Goal: Task Accomplishment & Management: Manage account settings

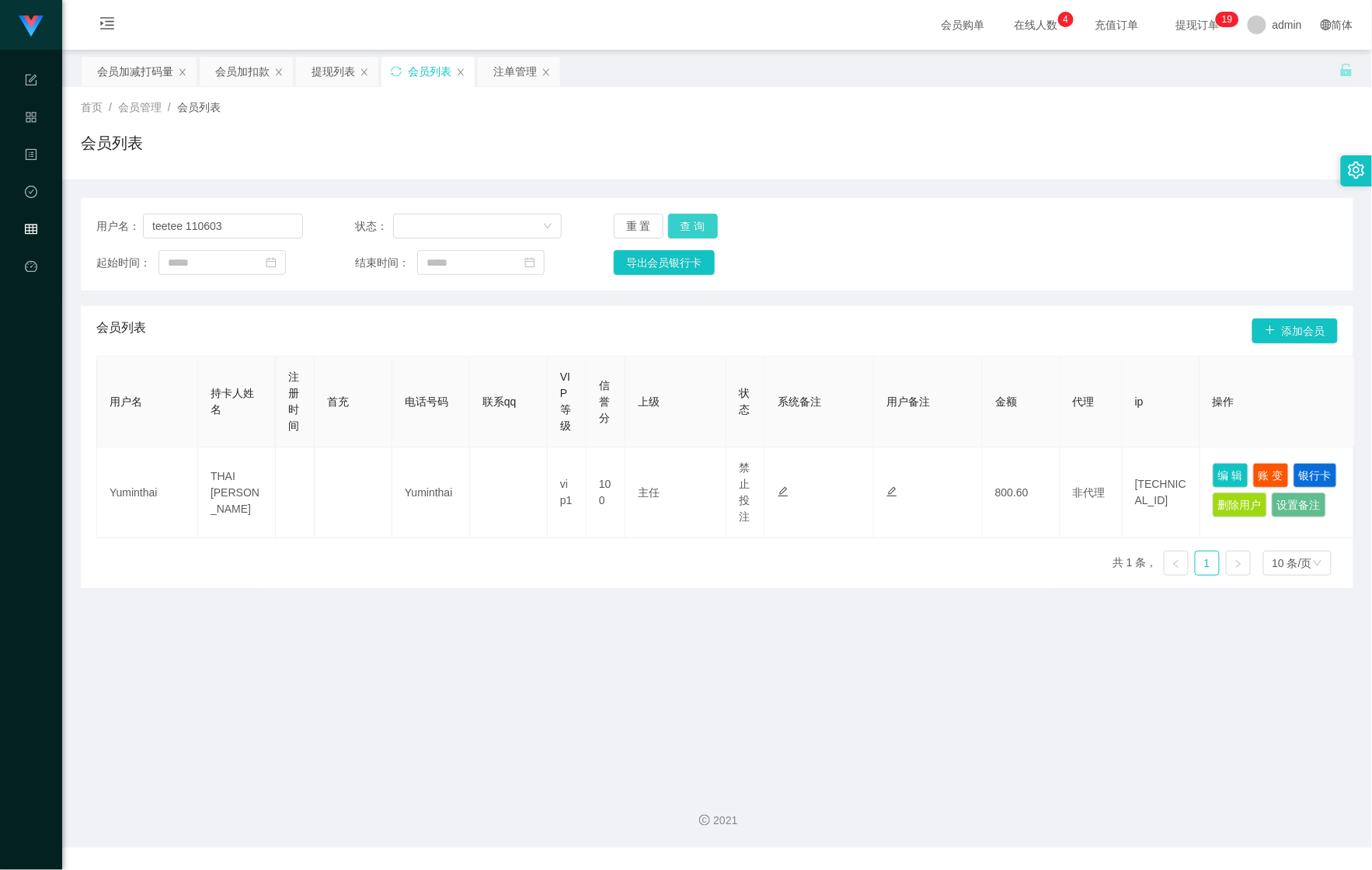
type input "teetee 110603"
click at [693, 233] on button "查 询" at bounding box center [693, 226] width 50 height 25
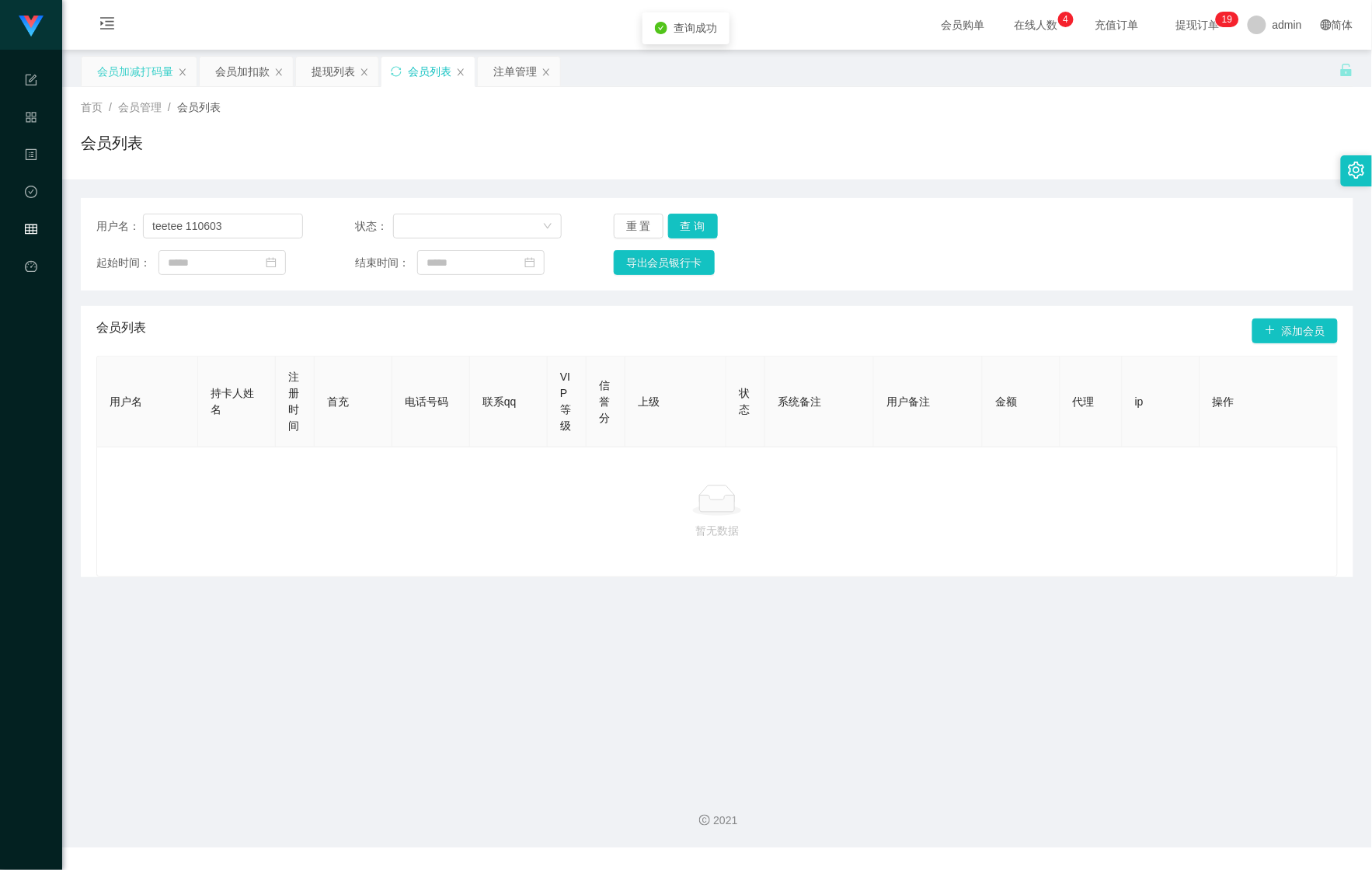
click at [107, 78] on div "会员加减打码量" at bounding box center [135, 71] width 76 height 29
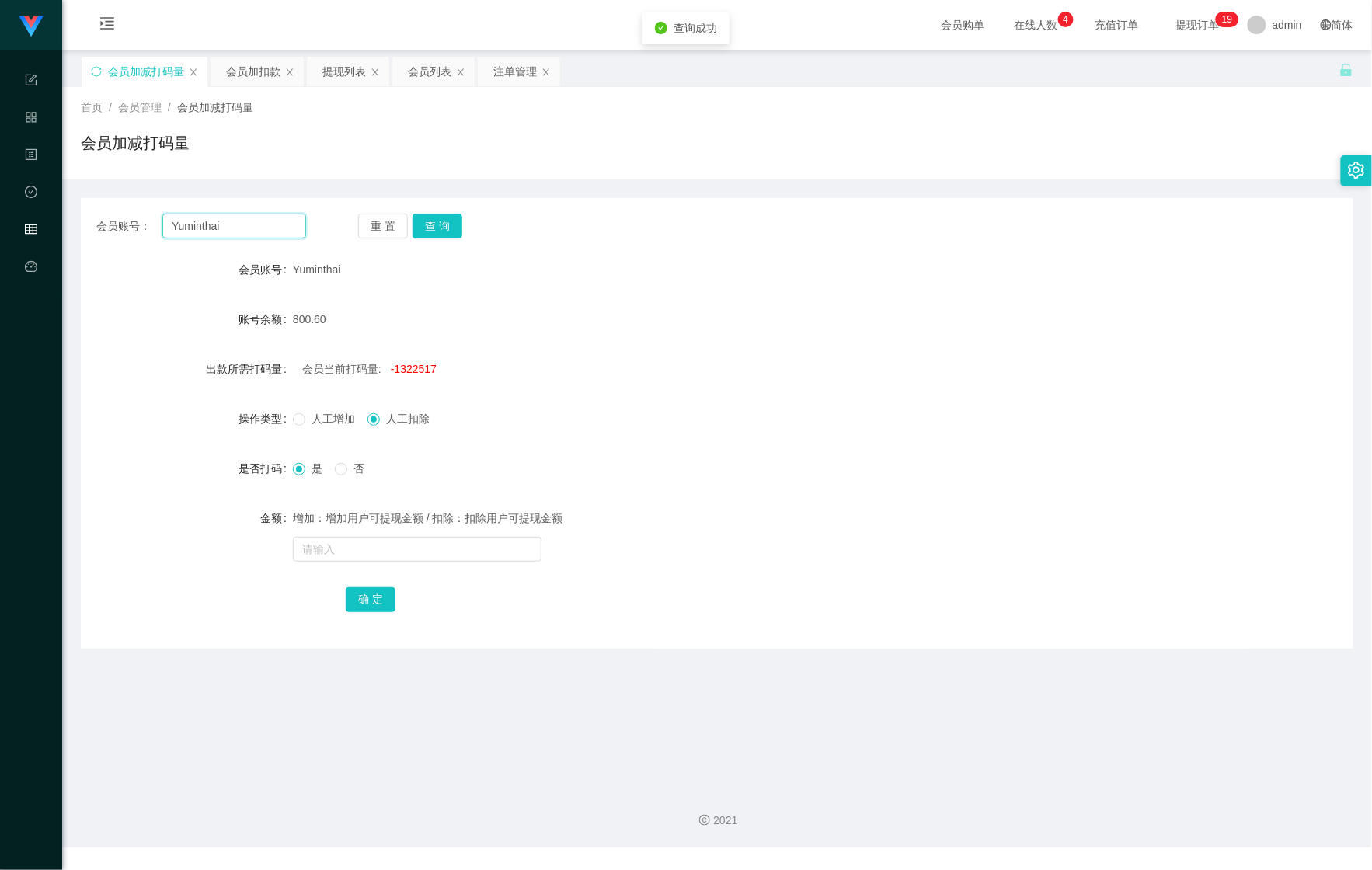
drag, startPoint x: 147, startPoint y: 231, endPoint x: 175, endPoint y: 247, distance: 32.2
click at [1, 235] on section "Shopee Workbench 系统配置 产品管理 内容中心 数据中心 会员管理 平台首页 保存配置 重置配置 整体风格设置 主题色 导航设置 内容区域宽度…" at bounding box center [686, 424] width 1372 height 848
paste input "teetee 110603"
click at [420, 221] on button "查 询" at bounding box center [437, 226] width 50 height 25
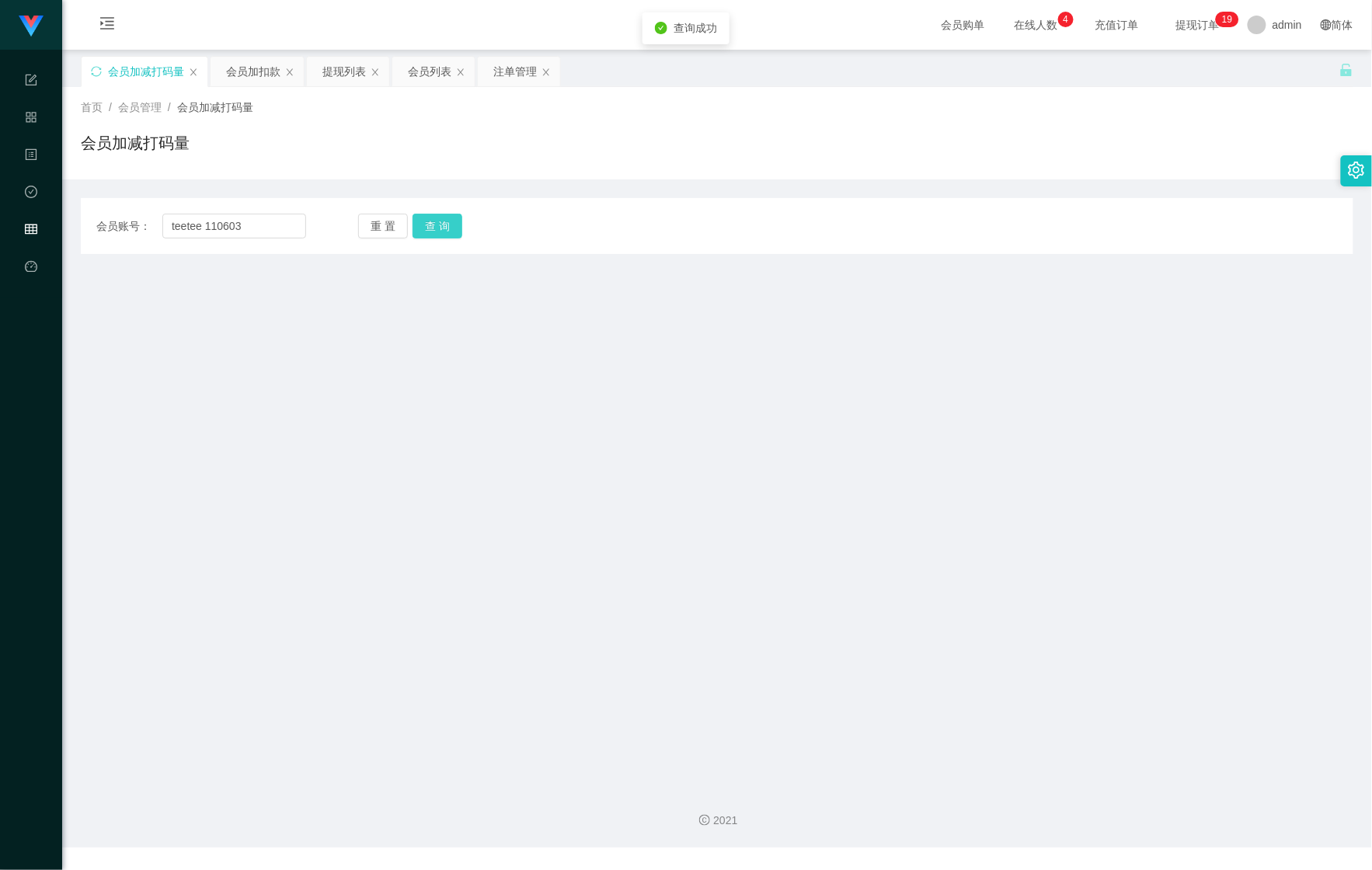
click at [420, 221] on button "查 询" at bounding box center [437, 226] width 50 height 25
click at [172, 228] on input "teetee 110603" at bounding box center [234, 226] width 143 height 25
click at [430, 233] on button "查 询" at bounding box center [437, 226] width 50 height 25
click at [206, 227] on input "teetee 110603" at bounding box center [234, 226] width 143 height 25
type input "teetee110603"
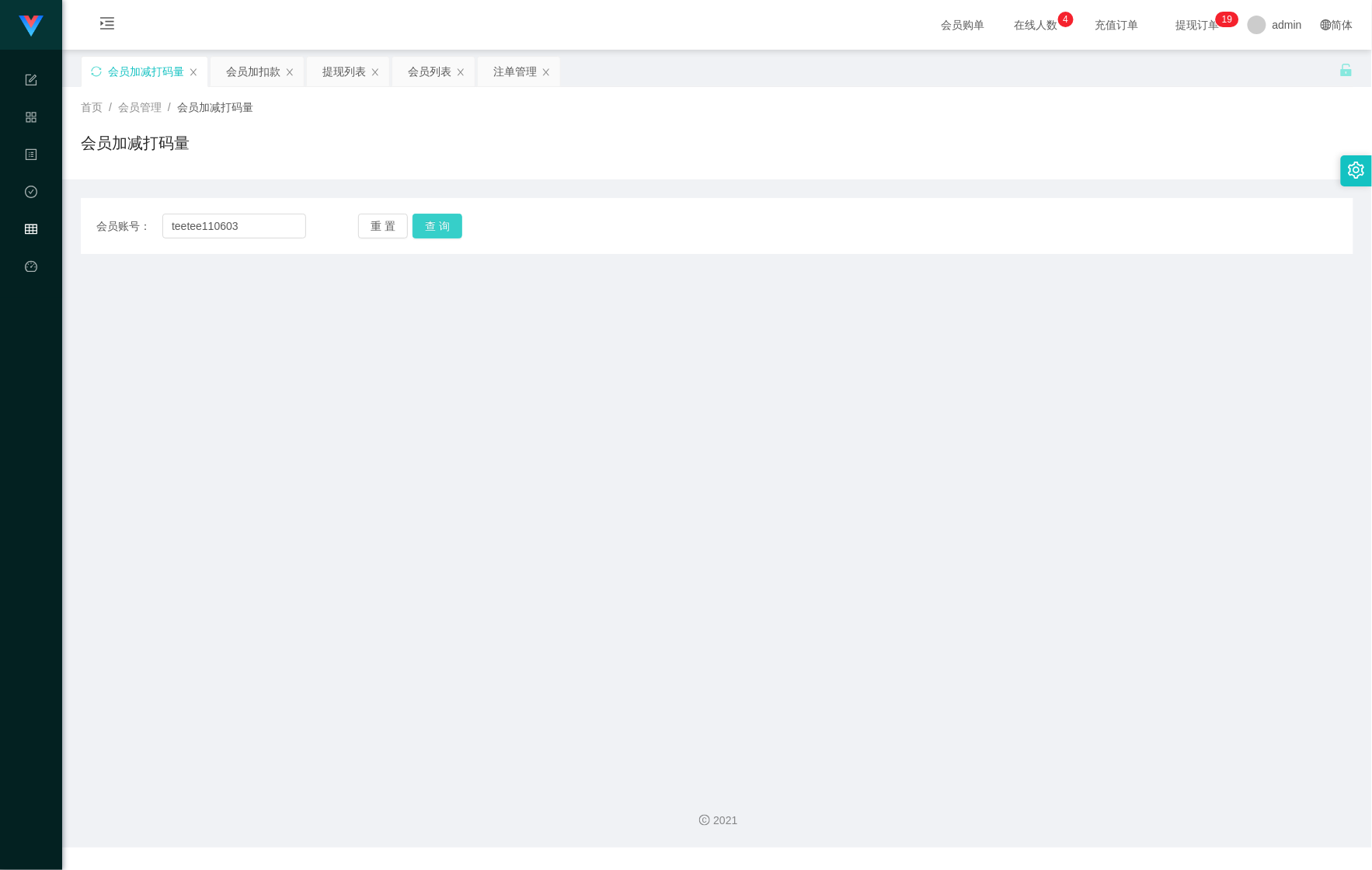
click at [475, 221] on div "重 置 查 询" at bounding box center [463, 226] width 210 height 25
click at [445, 221] on button "查 询" at bounding box center [437, 226] width 50 height 25
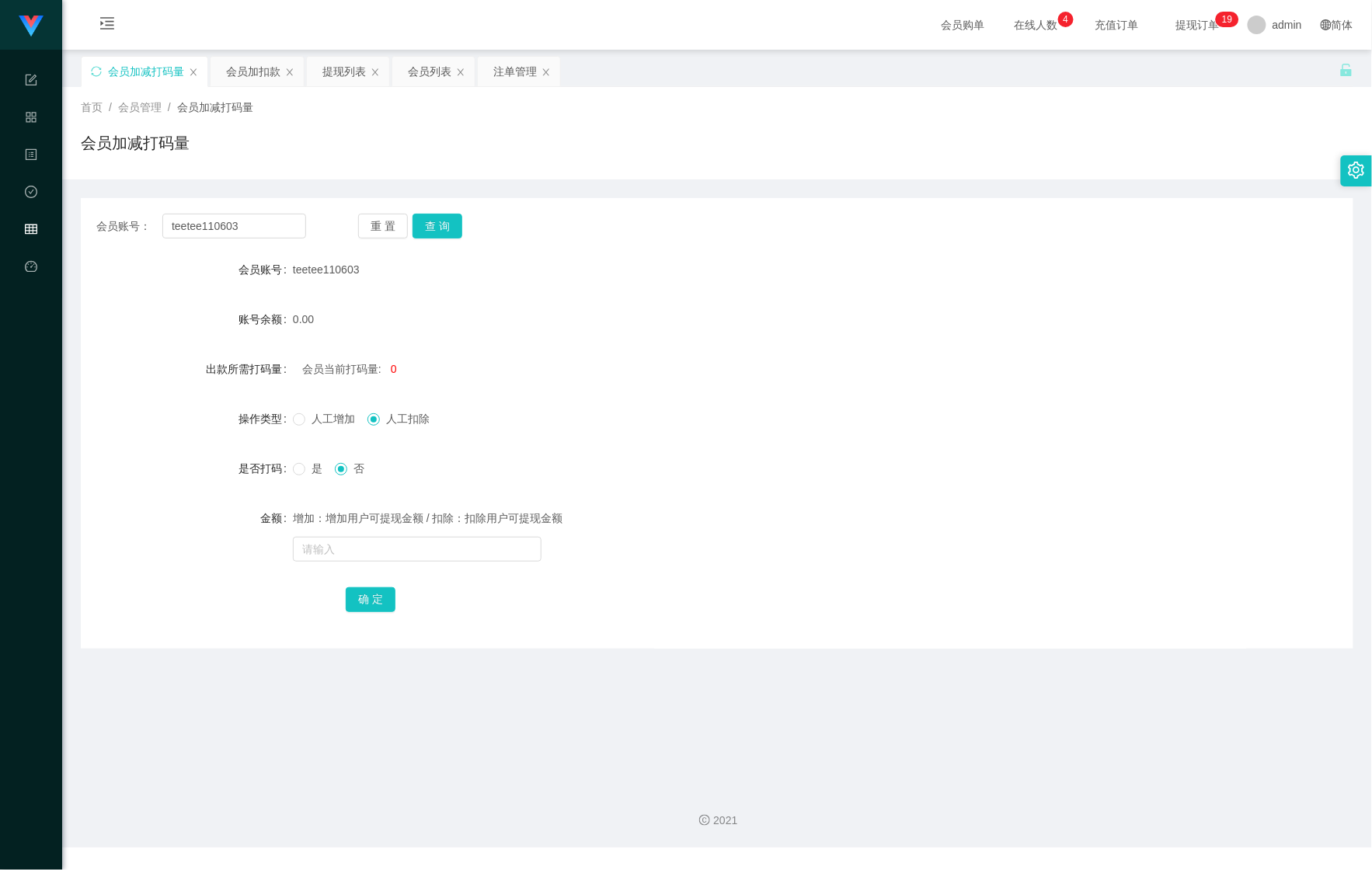
click at [673, 463] on div "是 否" at bounding box center [664, 468] width 743 height 31
click at [376, 564] on div "增加：增加用户可提现金额 / 扣除：扣除用户可提现金额" at bounding box center [664, 534] width 743 height 62
click at [443, 216] on button "查 询" at bounding box center [437, 226] width 50 height 25
click at [218, 63] on div "会员加扣款" at bounding box center [257, 71] width 93 height 29
click at [219, 64] on div "会员加扣款" at bounding box center [257, 71] width 93 height 29
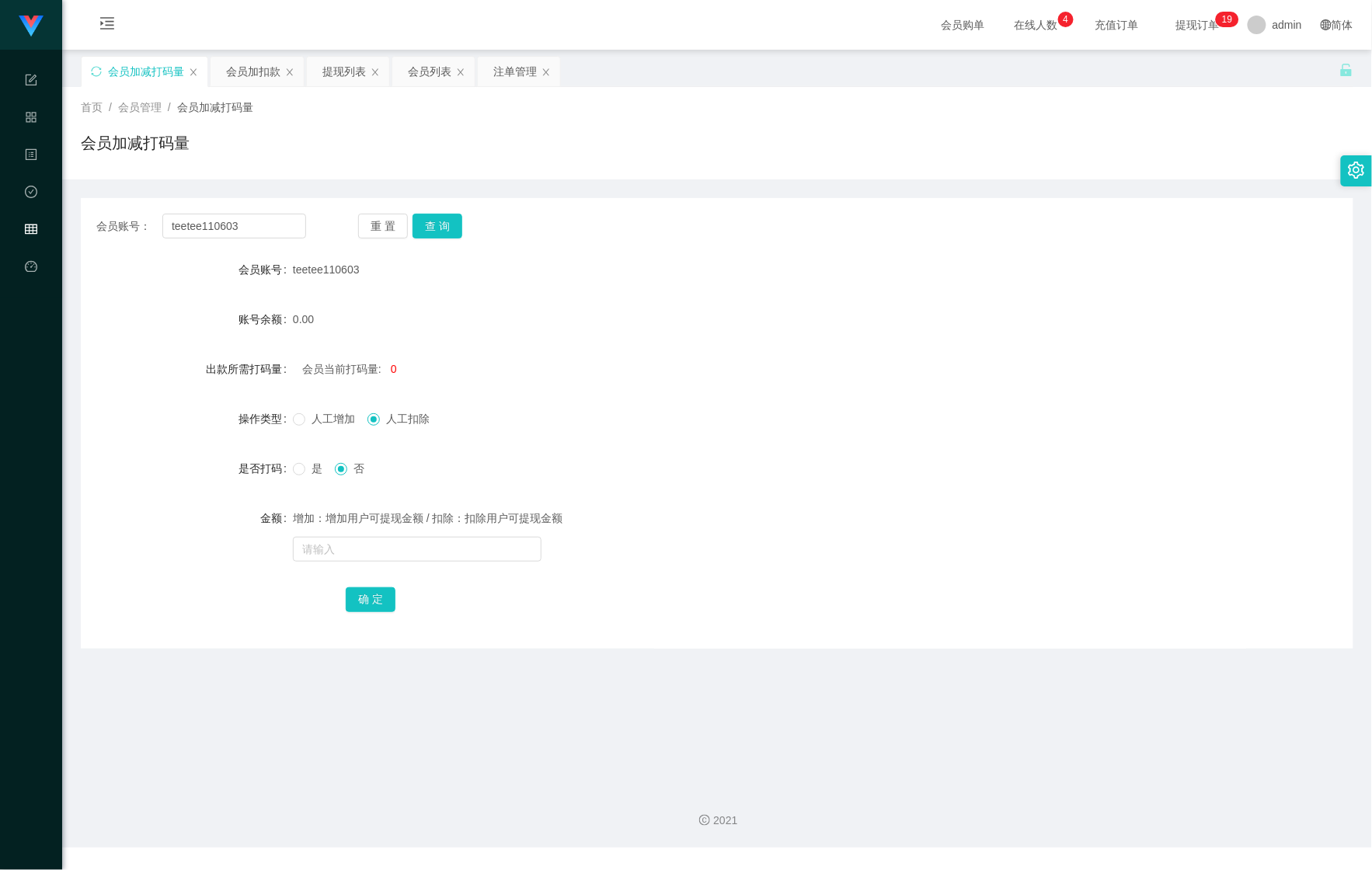
drag, startPoint x: 256, startPoint y: 84, endPoint x: 247, endPoint y: 87, distance: 9.5
click at [253, 84] on div "会员加扣款" at bounding box center [253, 71] width 54 height 29
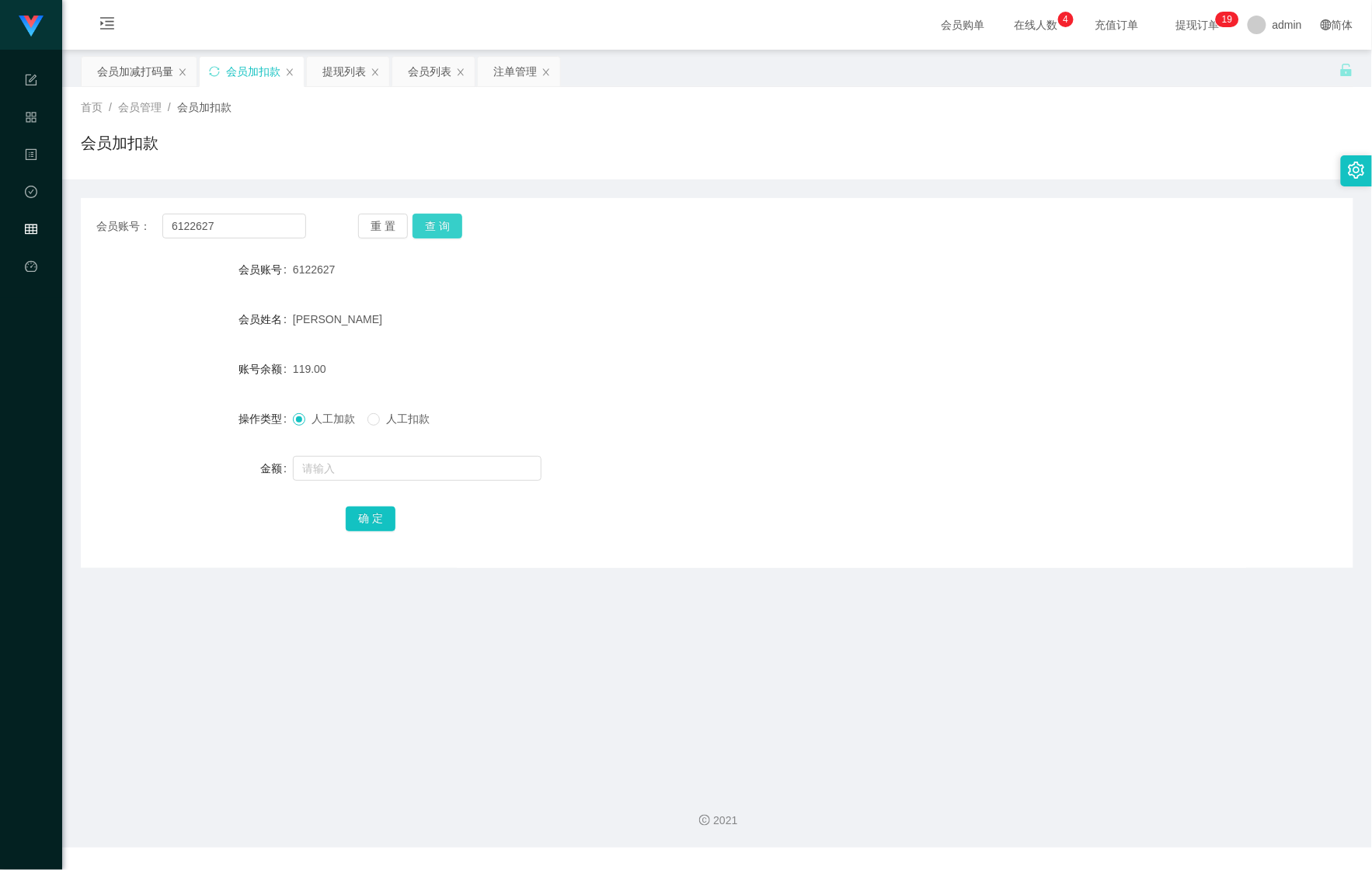
click at [458, 225] on button "查 询" at bounding box center [437, 226] width 50 height 25
click at [433, 231] on button "查 询" at bounding box center [437, 226] width 50 height 25
click at [433, 231] on button "查 询" at bounding box center [446, 226] width 67 height 25
click at [132, 70] on div "会员加减打码量" at bounding box center [135, 71] width 76 height 29
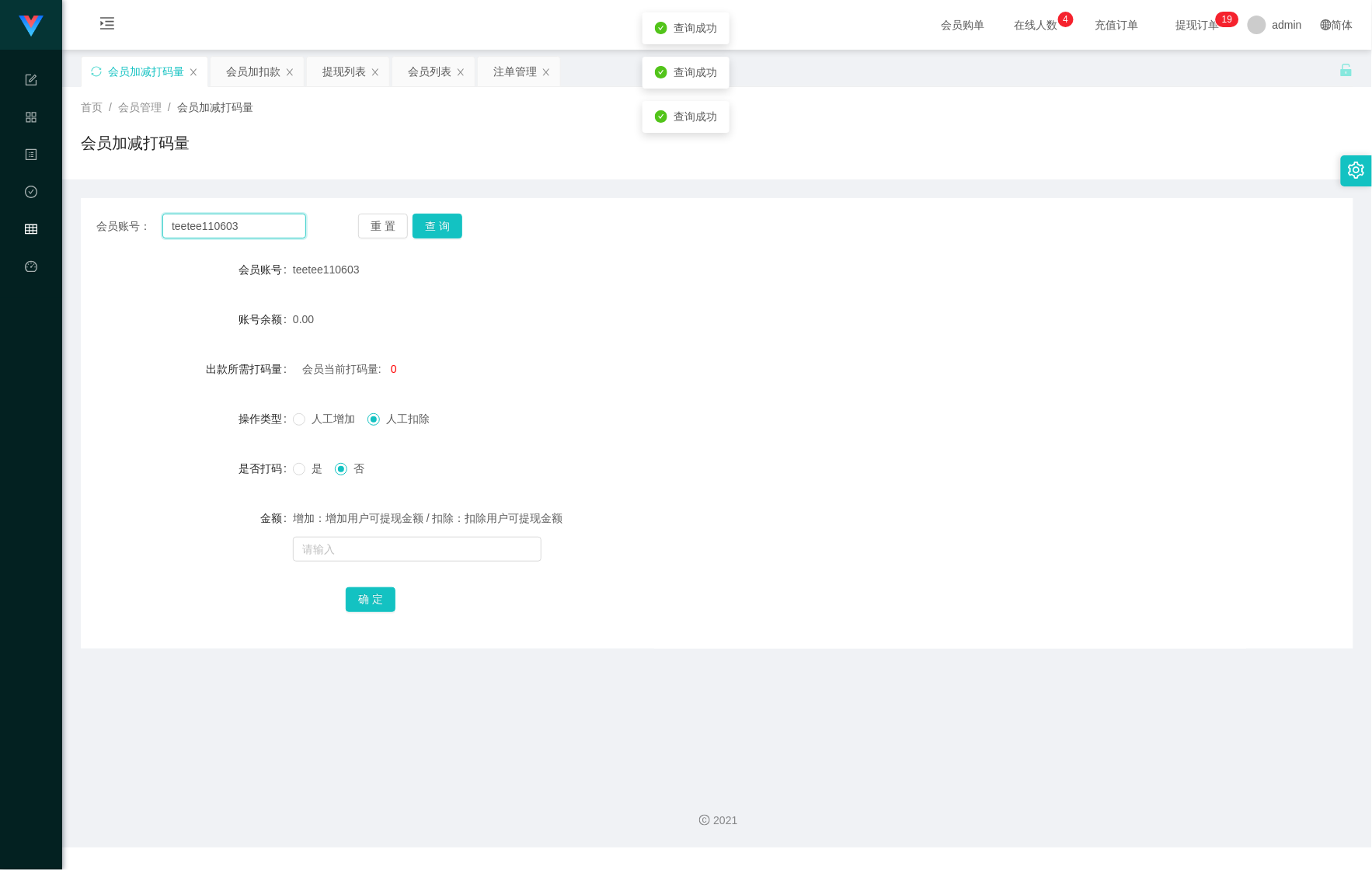
drag, startPoint x: 143, startPoint y: 225, endPoint x: 119, endPoint y: 219, distance: 24.7
click at [136, 222] on div "会员账号： teetee110603" at bounding box center [201, 226] width 210 height 25
click at [244, 81] on div "会员加扣款" at bounding box center [253, 71] width 54 height 29
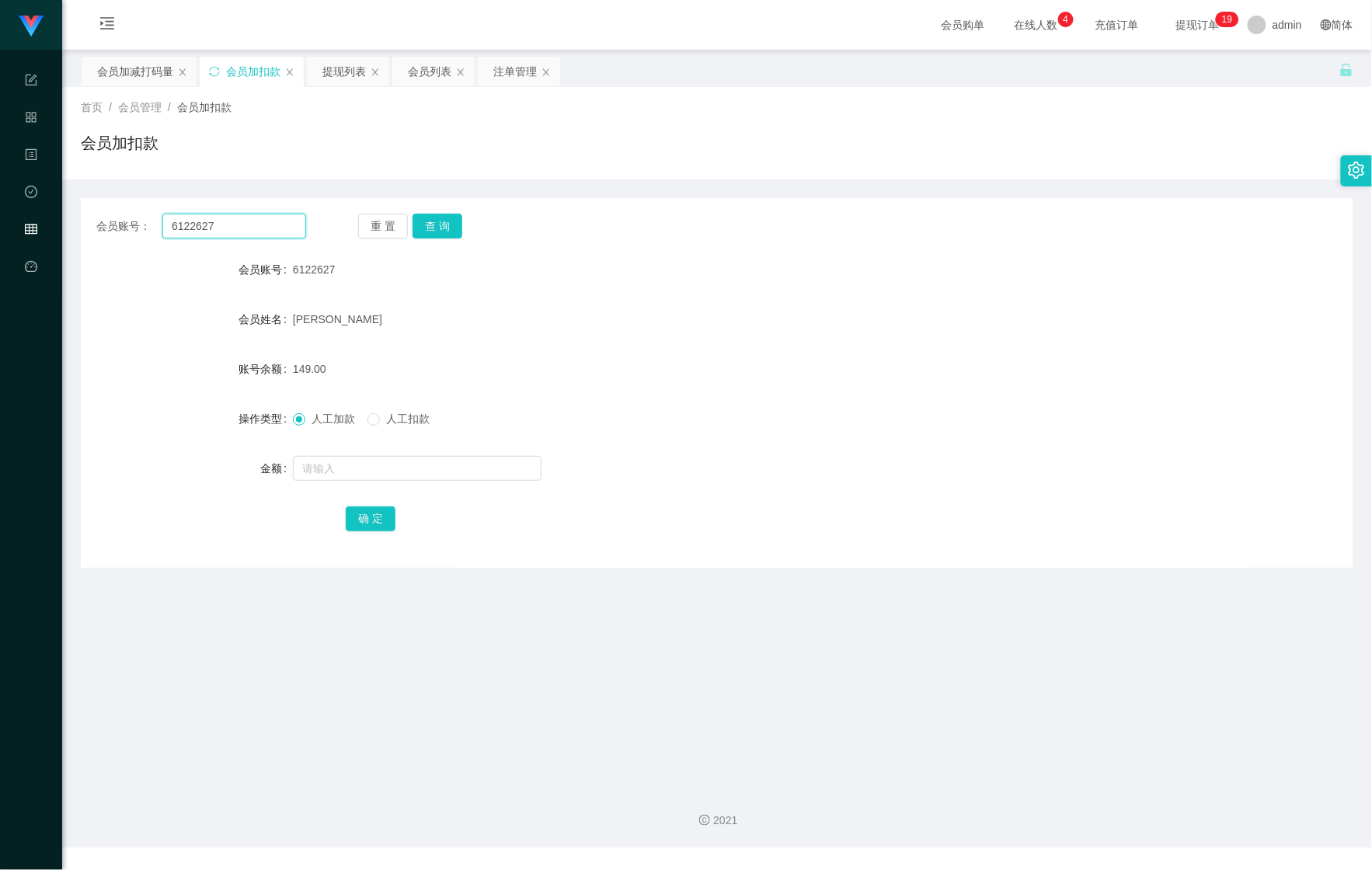
click at [178, 227] on input "6122627" at bounding box center [234, 226] width 143 height 25
paste input "teetee110603"
paste input "text"
drag, startPoint x: 266, startPoint y: 219, endPoint x: 91, endPoint y: 228, distance: 175.2
click at [72, 229] on main "关闭左侧 关闭右侧 关闭其它 刷新页面 会员加减打码量 会员加扣款 提现列表 会员列表 注单管理 首页 / 会员管理 / 会员加扣款 / 会员加扣款 会员账号…" at bounding box center [717, 412] width 1310 height 726
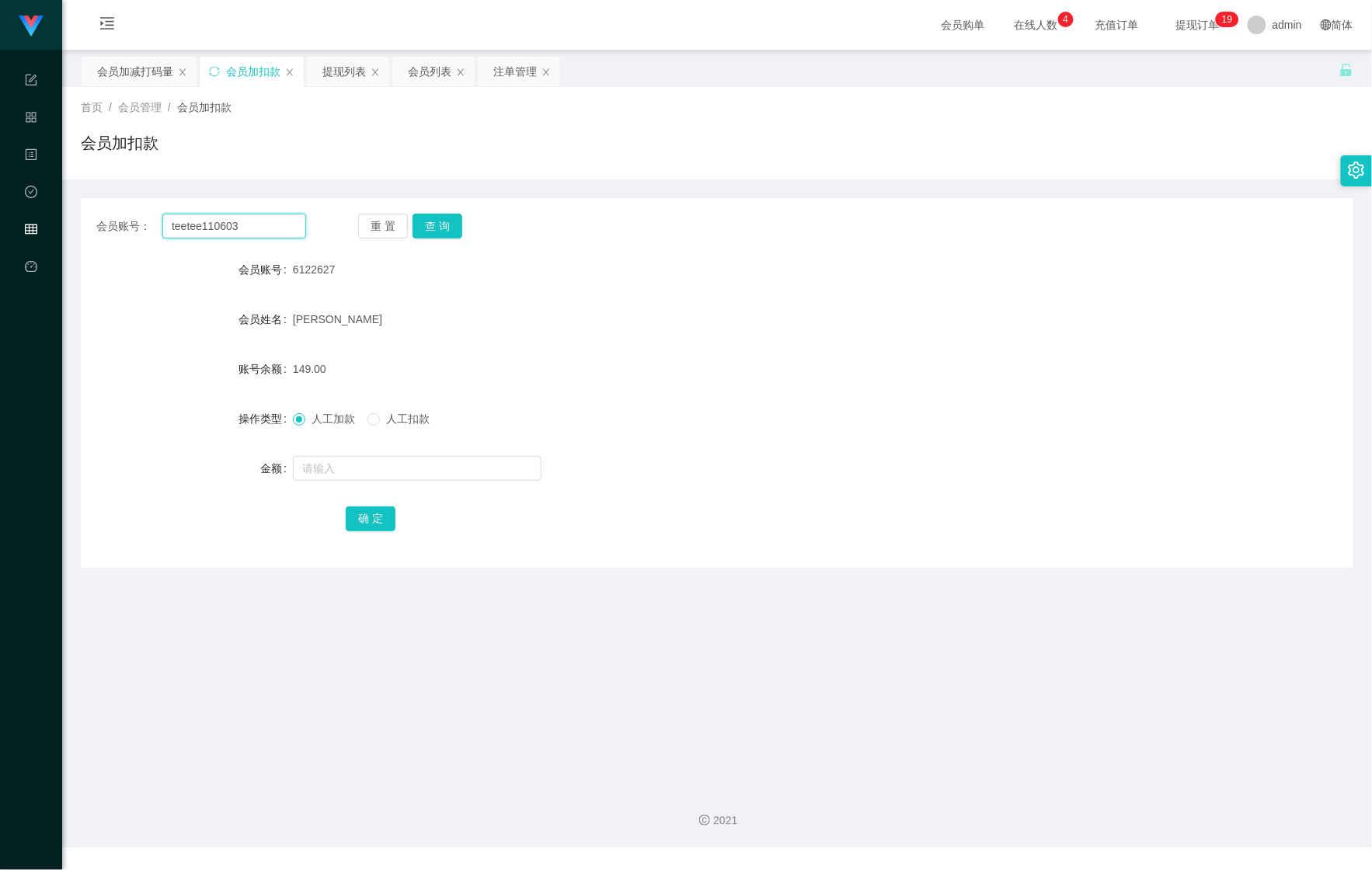
type input "teetee110603"
click at [443, 212] on div "会员账号： teetee110603 重 置 查 询 会员账号 6122627 会员姓名 [PERSON_NAME] 账号余额 149.00 操作类型 人工加…" at bounding box center [717, 382] width 1273 height 370
click at [448, 225] on button "查 询" at bounding box center [437, 226] width 50 height 25
click at [449, 225] on button "查 询" at bounding box center [437, 226] width 50 height 25
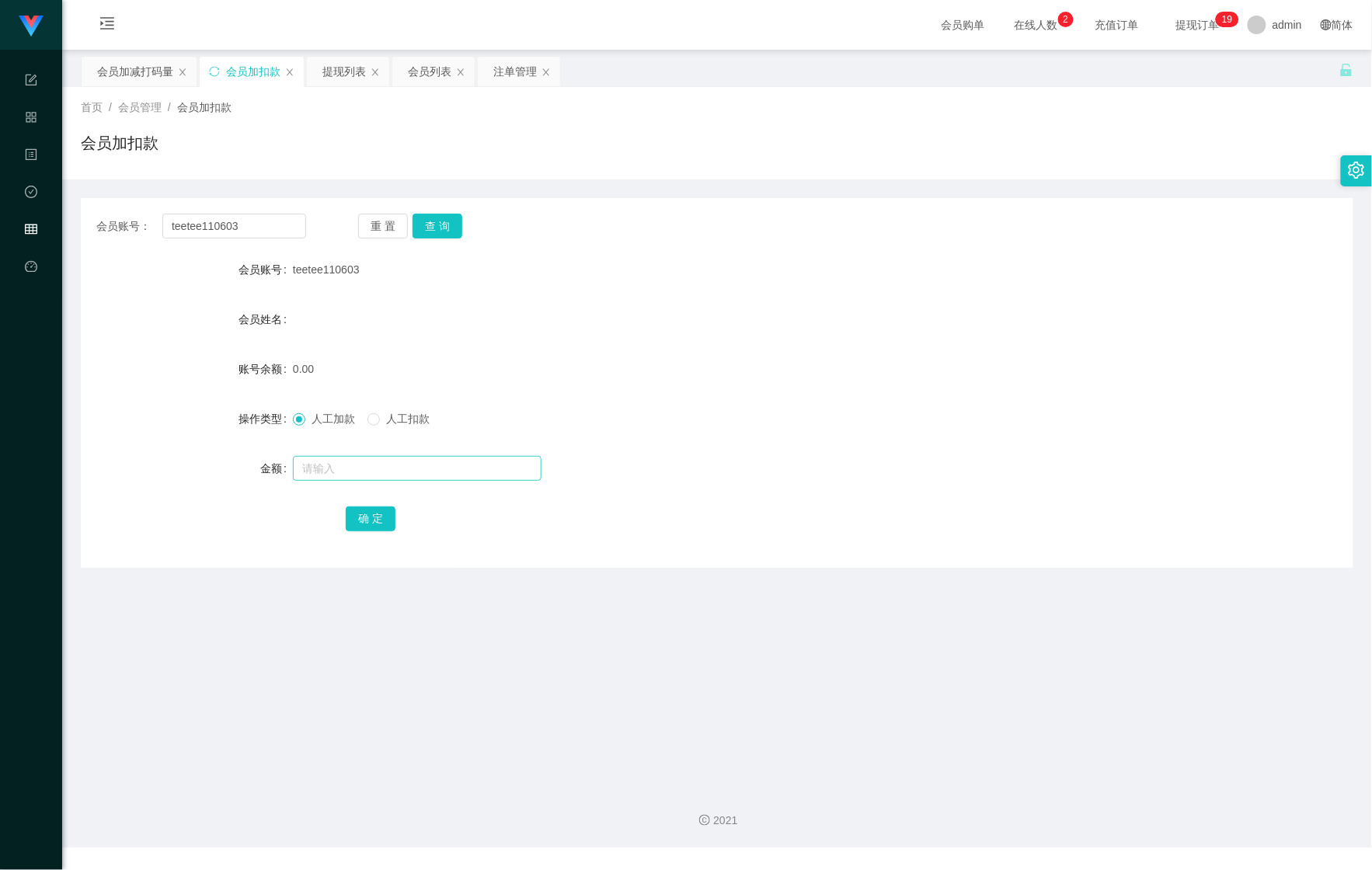
drag, startPoint x: 328, startPoint y: 452, endPoint x: 325, endPoint y: 467, distance: 15.3
click at [328, 460] on form "会员账号 teetee110603 会员姓名 账号余额 0.00 操作类型 人工加款 人工扣款 金额 确 定" at bounding box center [717, 393] width 1273 height 280
click at [325, 467] on input "text" at bounding box center [418, 469] width 249 height 25
type input "50"
click at [364, 527] on button "确 定" at bounding box center [370, 519] width 50 height 25
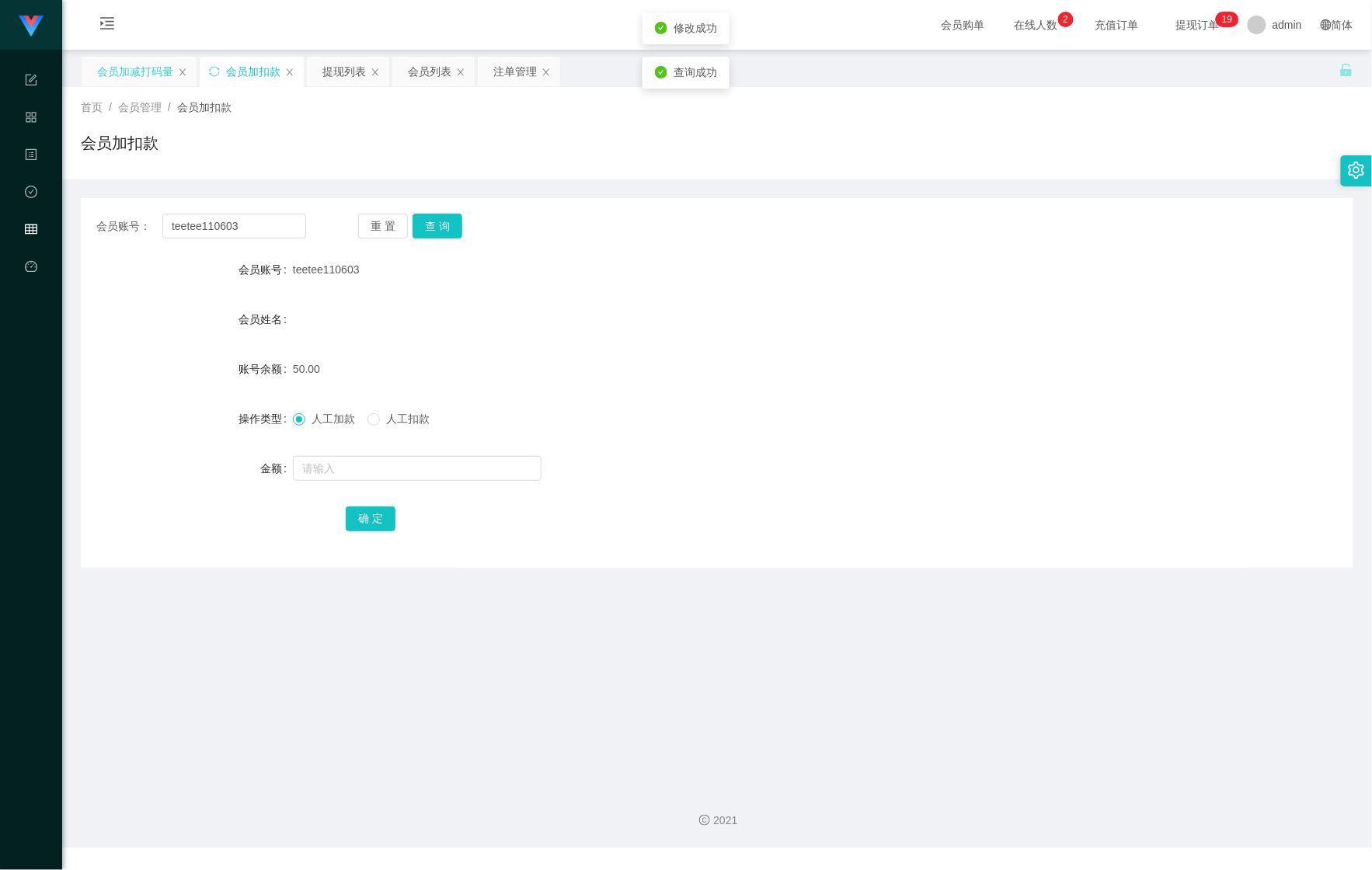
click at [125, 83] on div "会员加减打码量" at bounding box center [135, 71] width 76 height 29
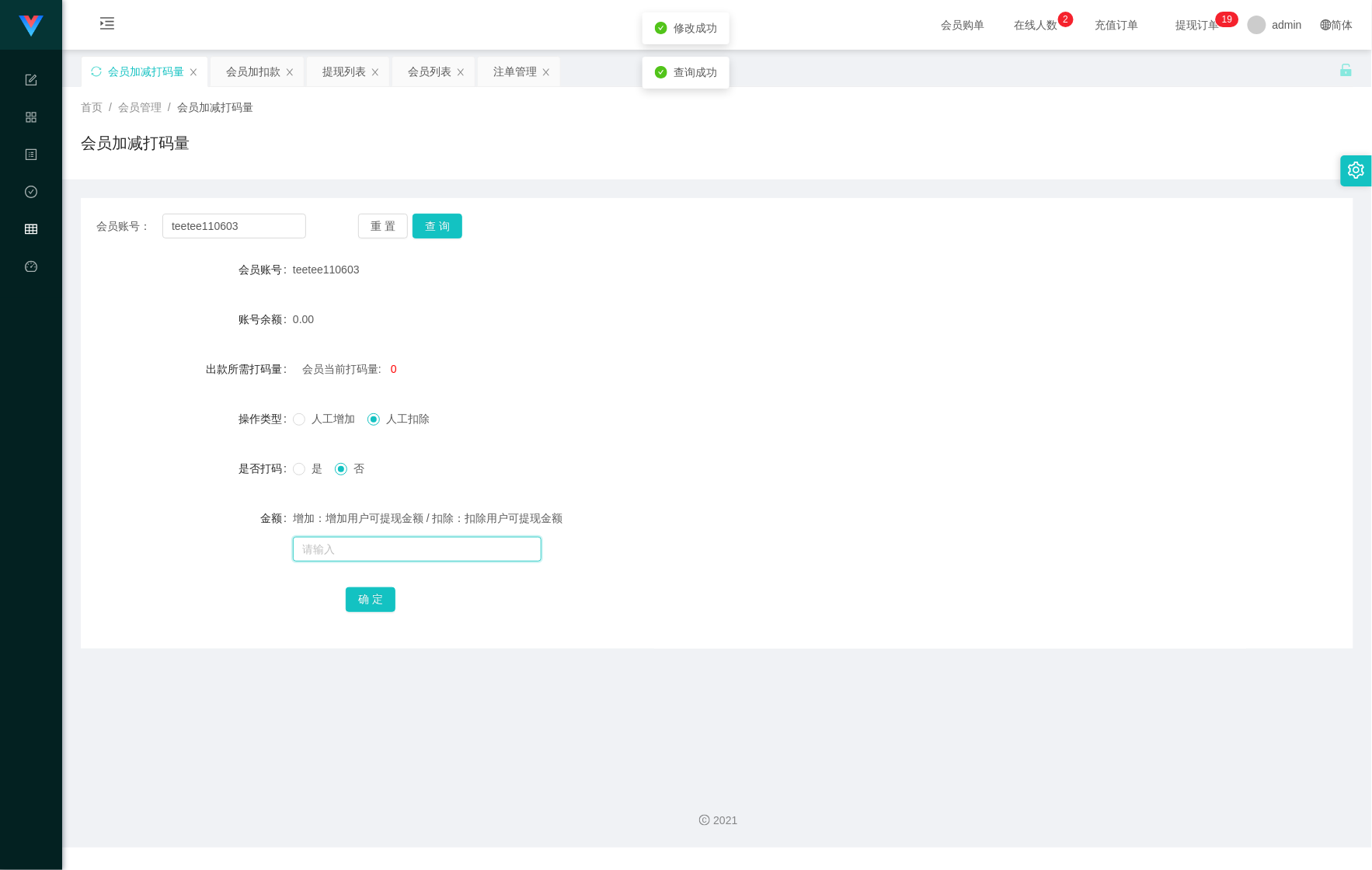
click at [409, 557] on input "text" at bounding box center [418, 549] width 249 height 25
drag, startPoint x: 310, startPoint y: 478, endPoint x: 331, endPoint y: 495, distance: 27.0
click at [310, 478] on div "是 否" at bounding box center [664, 468] width 743 height 31
click at [306, 461] on label "是" at bounding box center [310, 469] width 35 height 17
click at [359, 545] on input "text" at bounding box center [418, 549] width 249 height 25
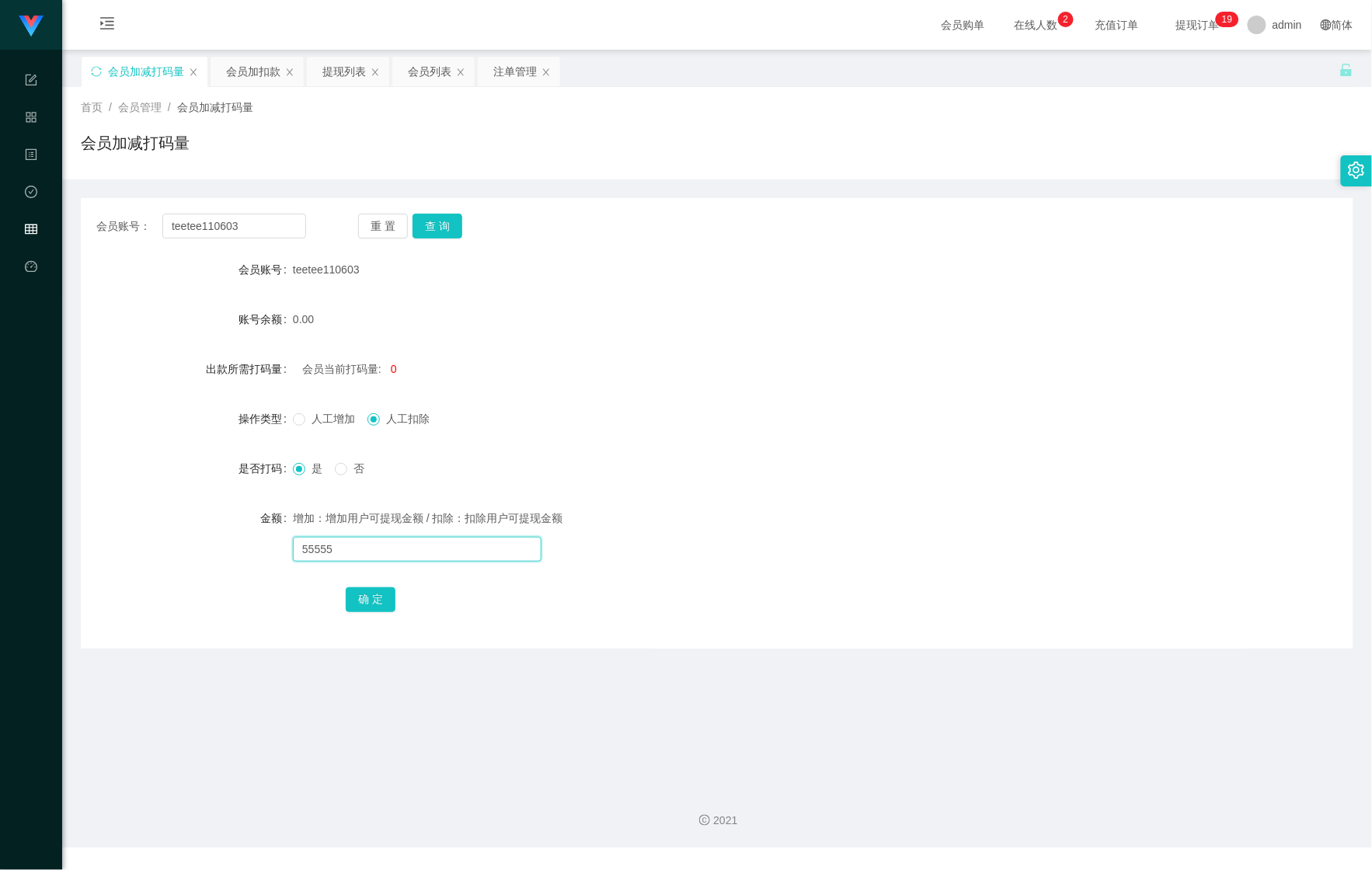
type input "55555"
click at [366, 586] on div "确 定" at bounding box center [717, 598] width 743 height 31
click at [379, 601] on button "确 定" at bounding box center [370, 600] width 50 height 25
drag, startPoint x: 252, startPoint y: 232, endPoint x: 191, endPoint y: 202, distance: 68.0
click at [78, 218] on main "关闭左侧 关闭右侧 关闭其它 刷新页面 会员加减打码量 会员加扣款 提现列表 会员列表 注单管理 首页 / 会员管理 / 会员加减打码量 / 会员加减打码量 …" at bounding box center [717, 412] width 1310 height 726
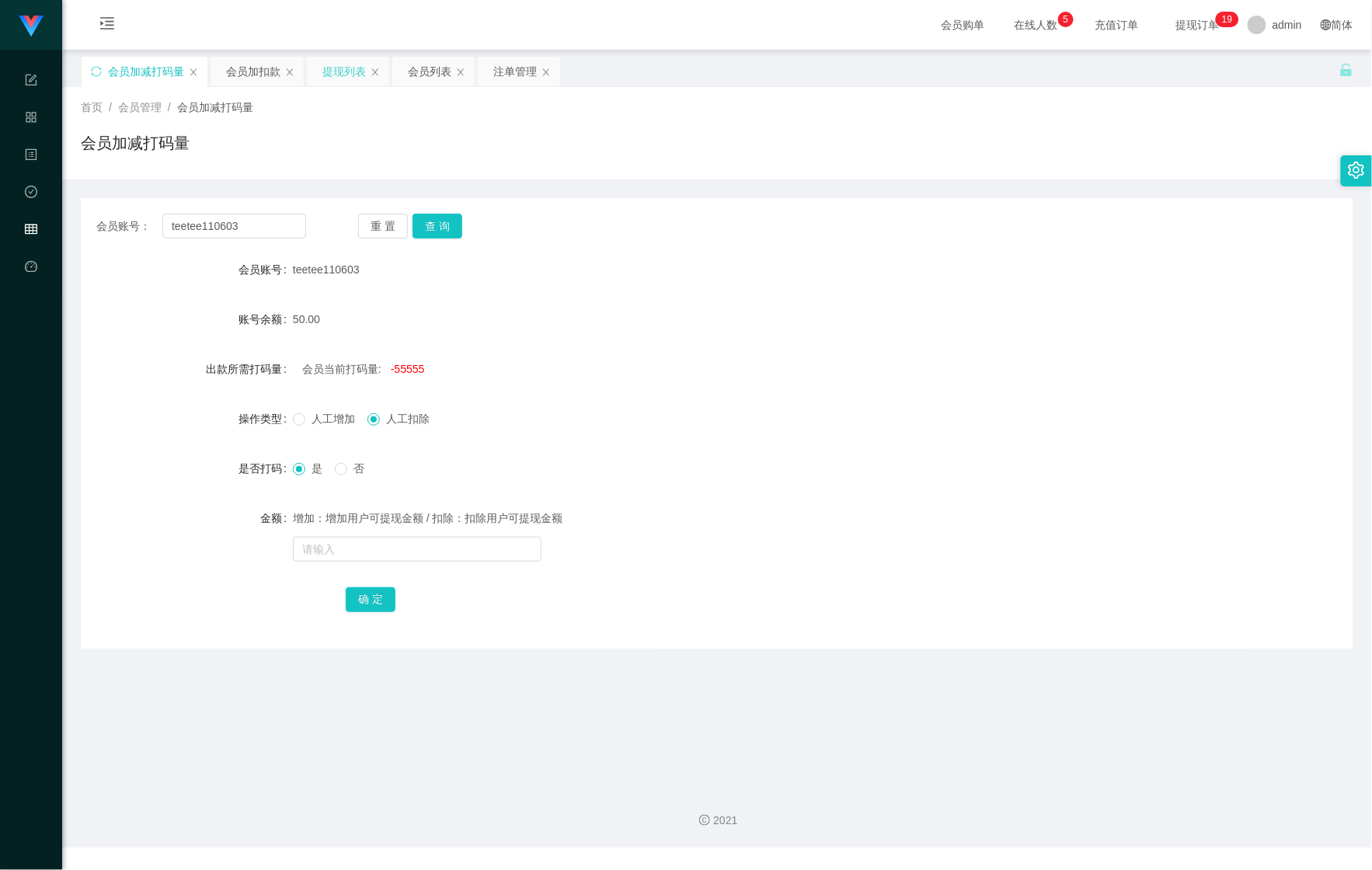
drag, startPoint x: 333, startPoint y: 75, endPoint x: 348, endPoint y: 84, distance: 17.5
click at [333, 75] on div "提现列表" at bounding box center [344, 71] width 43 height 29
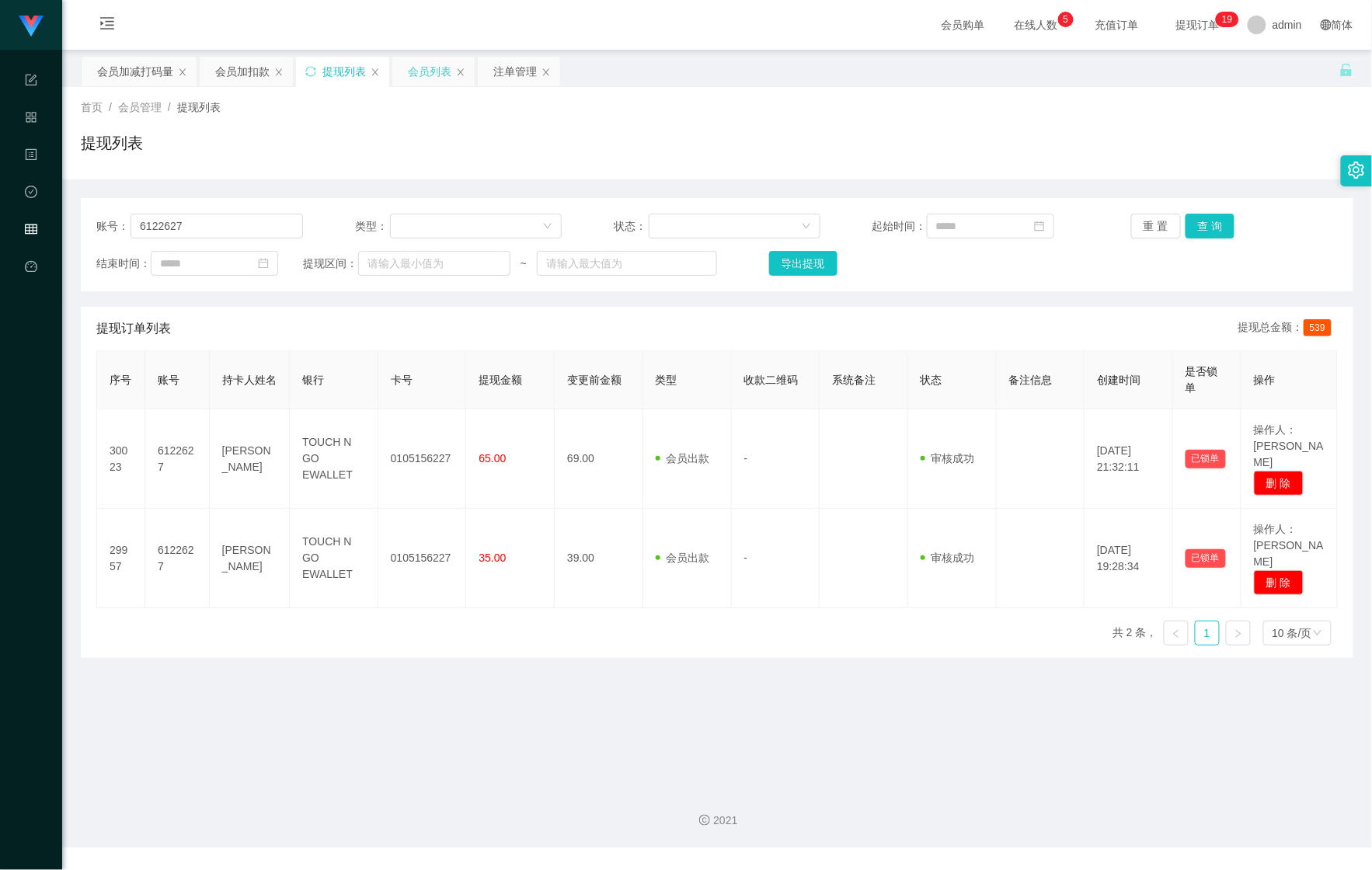
click at [452, 82] on div "会员列表" at bounding box center [429, 71] width 43 height 29
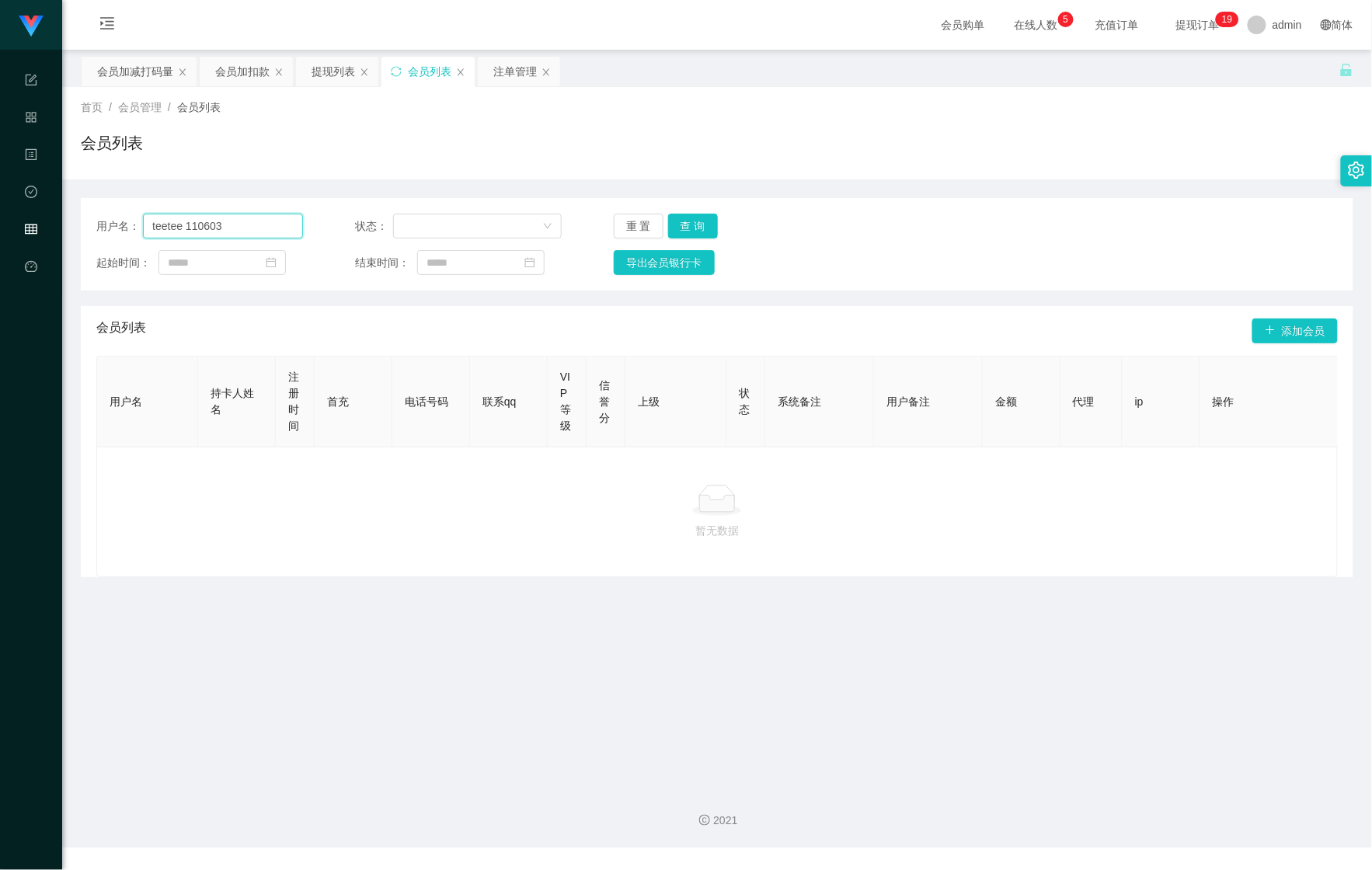
drag, startPoint x: 218, startPoint y: 225, endPoint x: -30, endPoint y: 196, distance: 249.7
click at [0, 196] on html "Shopee Workbench 系统配置 产品管理 内容中心 数据中心 会员管理 平台首页 保存配置 重置配置 整体风格设置 主题色 导航设置 内容区域宽度…" at bounding box center [686, 435] width 1372 height 870
paste input "110603"
drag, startPoint x: 251, startPoint y: 219, endPoint x: -5, endPoint y: 214, distance: 256.0
click at [0, 214] on html "Shopee Workbench 系统配置 产品管理 内容中心 数据中心 会员管理 平台首页 保存配置 重置配置 整体风格设置 主题色 导航设置 内容区域宽度…" at bounding box center [686, 435] width 1372 height 870
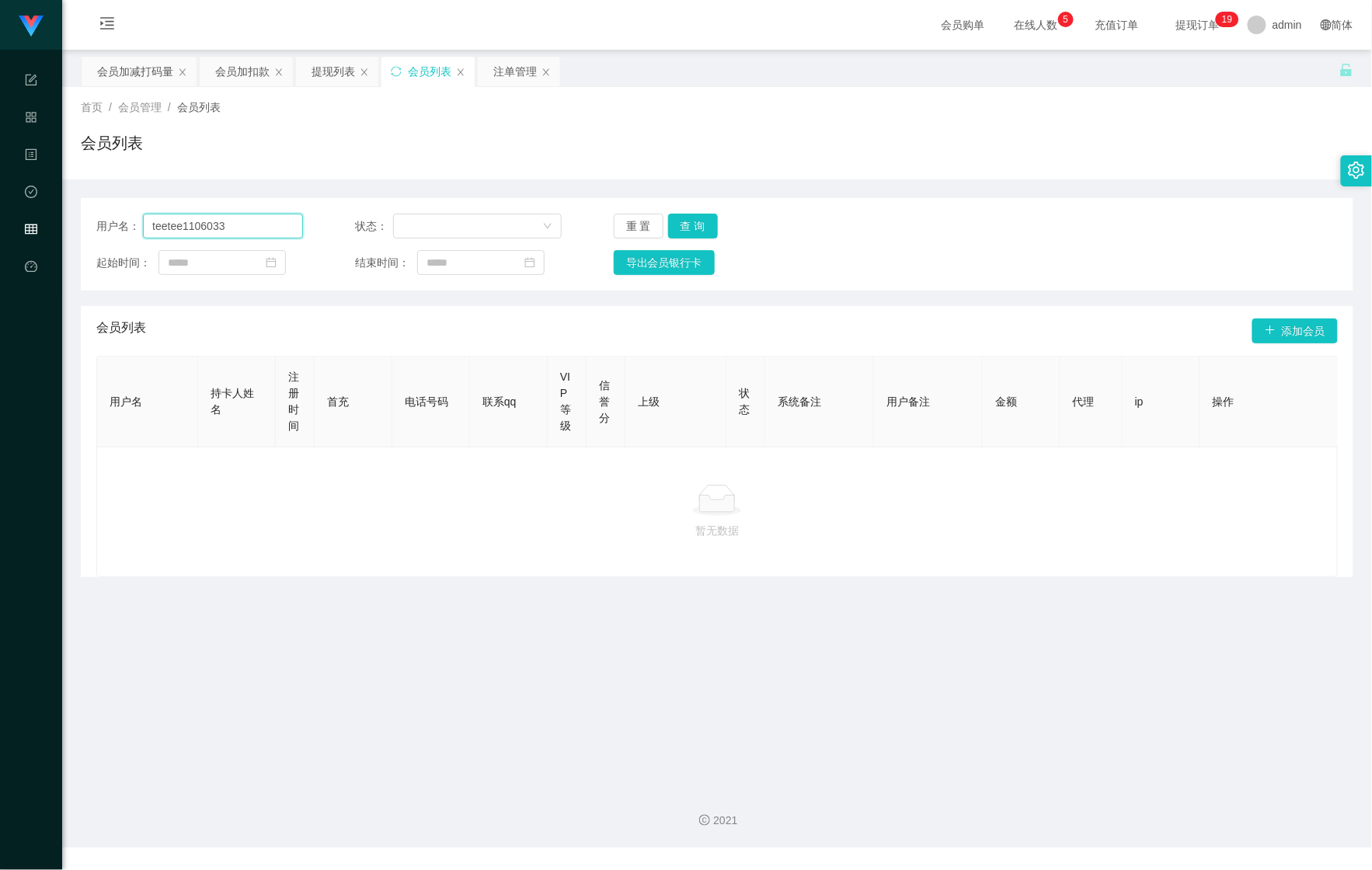
paste input "text"
type input "teetee110603"
click at [693, 228] on button "查 询" at bounding box center [693, 226] width 50 height 25
click at [692, 228] on button "查 询" at bounding box center [701, 226] width 67 height 25
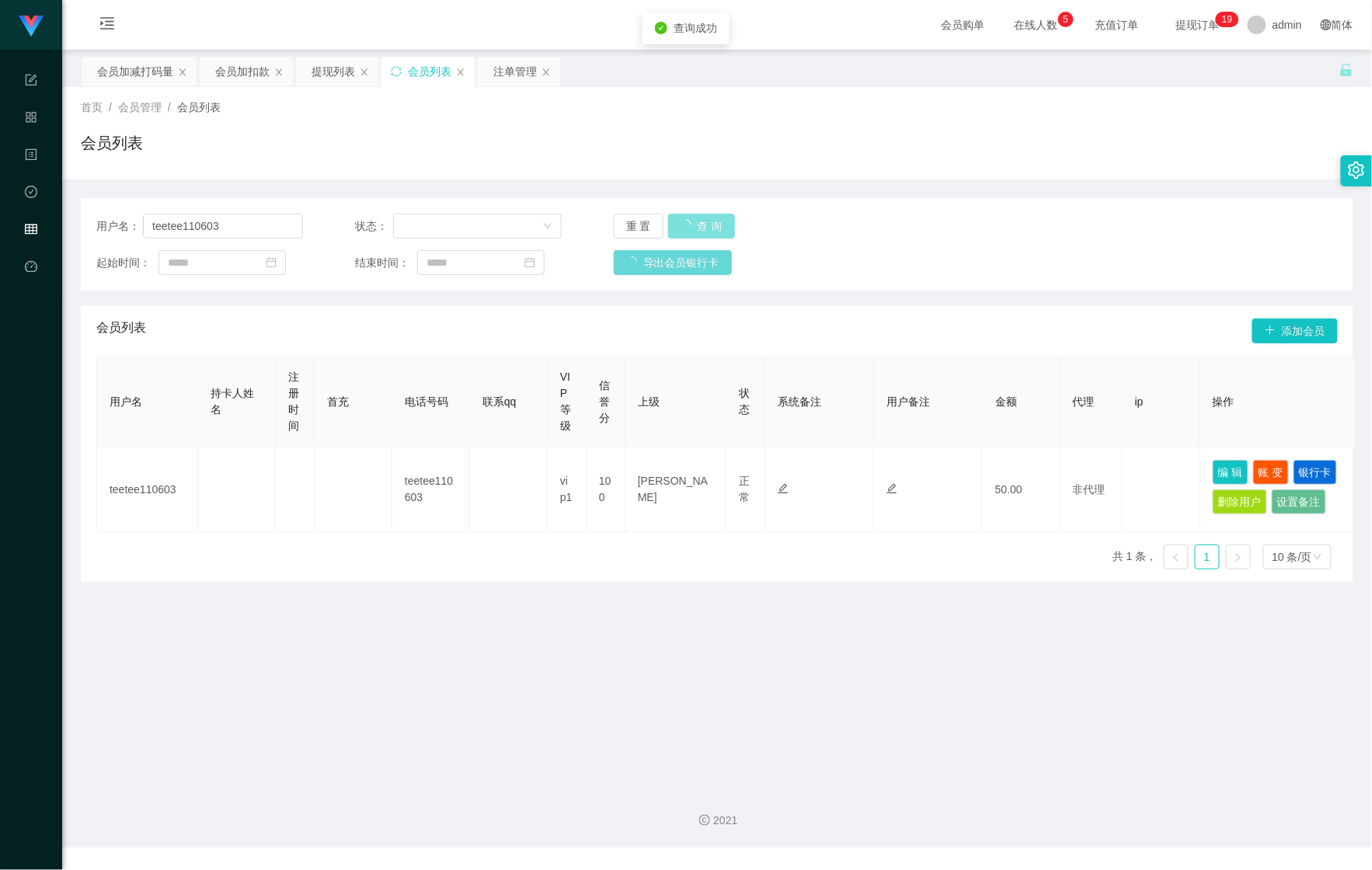
click at [692, 228] on button "查 询" at bounding box center [701, 226] width 67 height 25
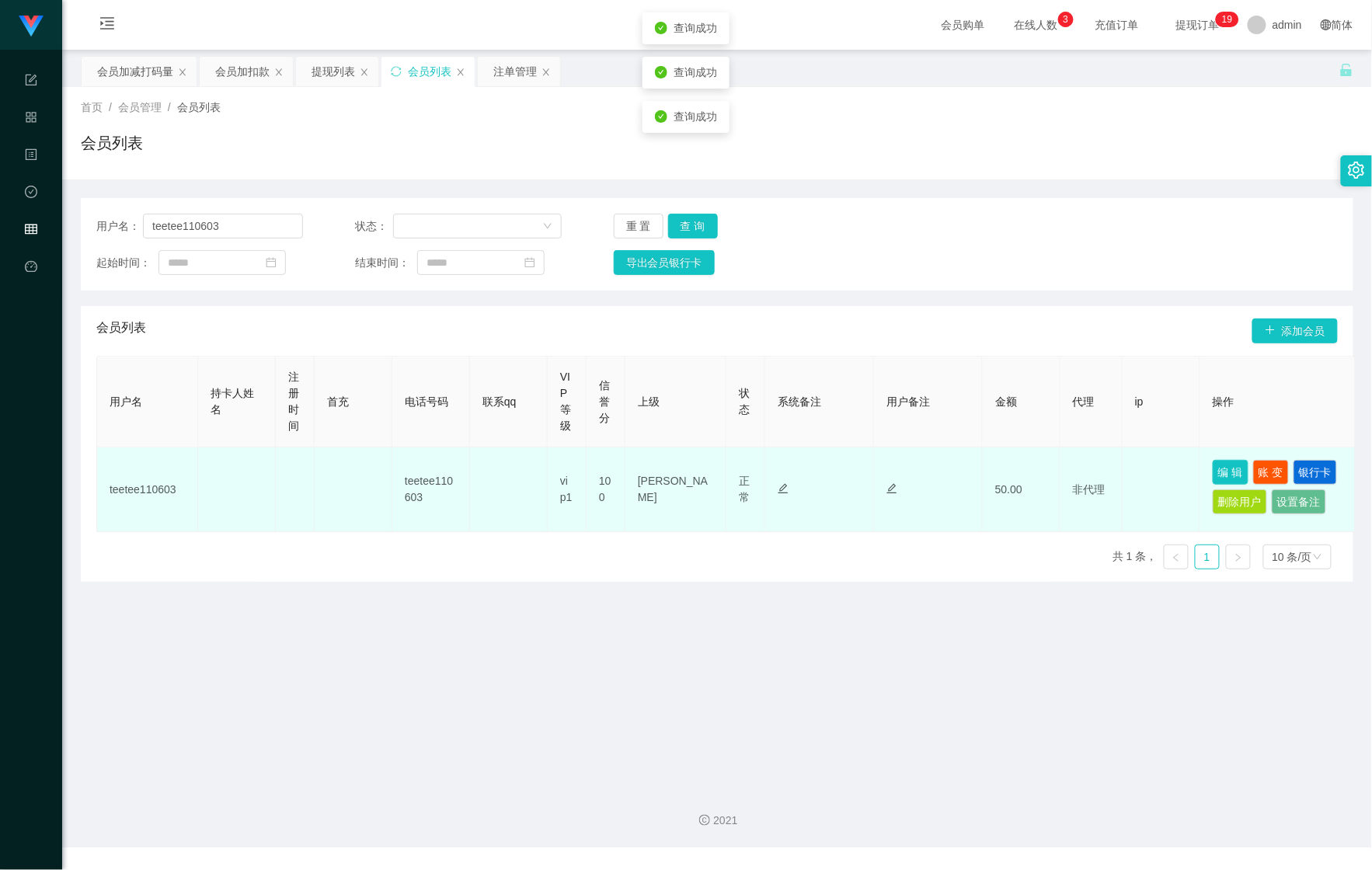
click at [1217, 475] on button "编 辑" at bounding box center [1230, 473] width 35 height 25
type input "teetee110603"
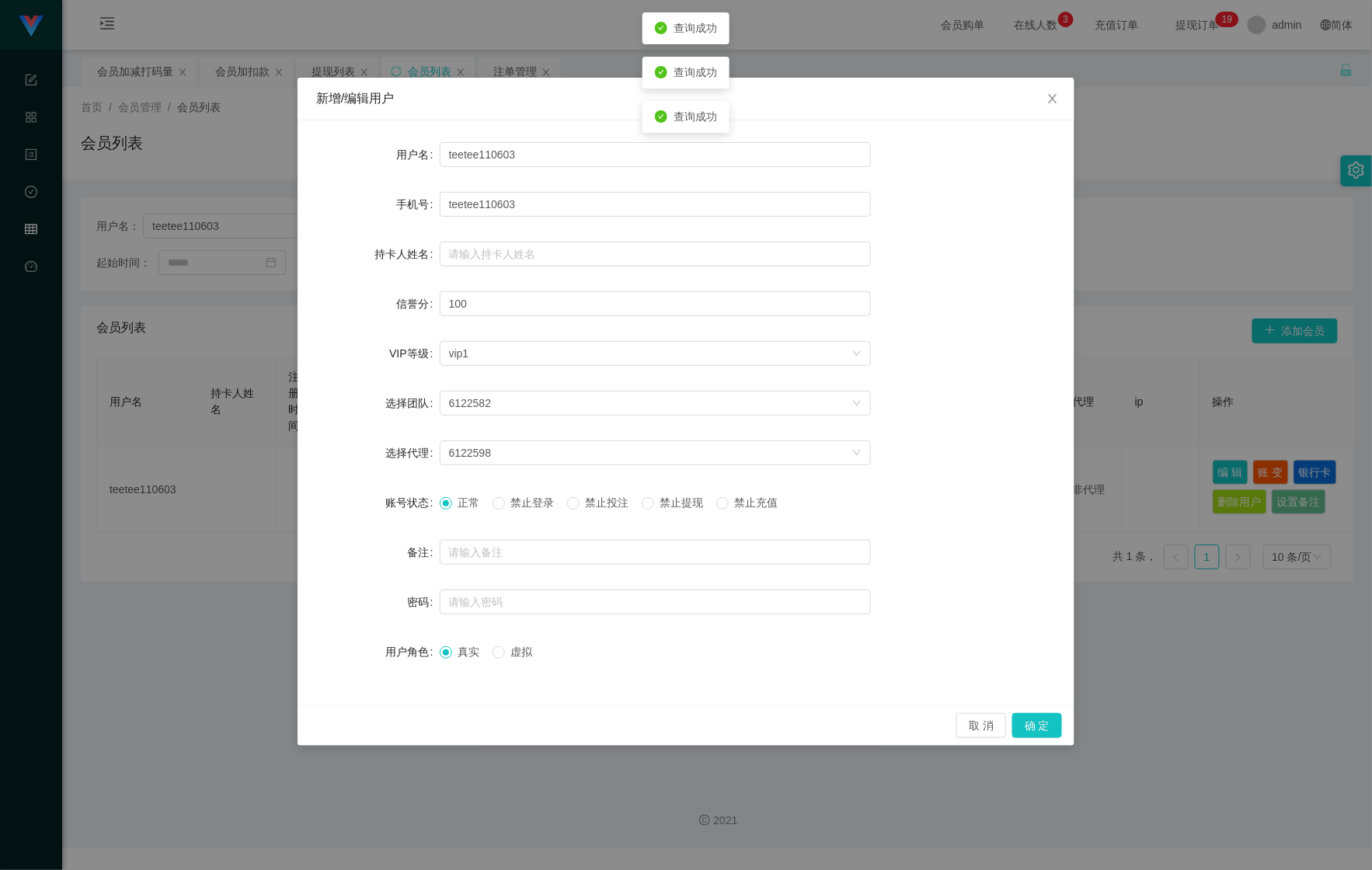
click at [606, 502] on span "禁止投注" at bounding box center [608, 503] width 56 height 13
click at [1024, 718] on button "确 定" at bounding box center [1037, 726] width 50 height 25
